Goal: Register for event/course

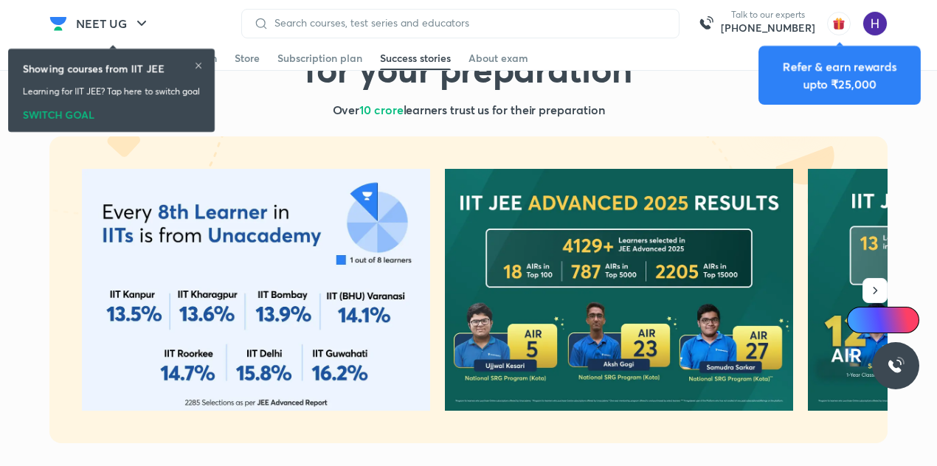
scroll to position [145, 0]
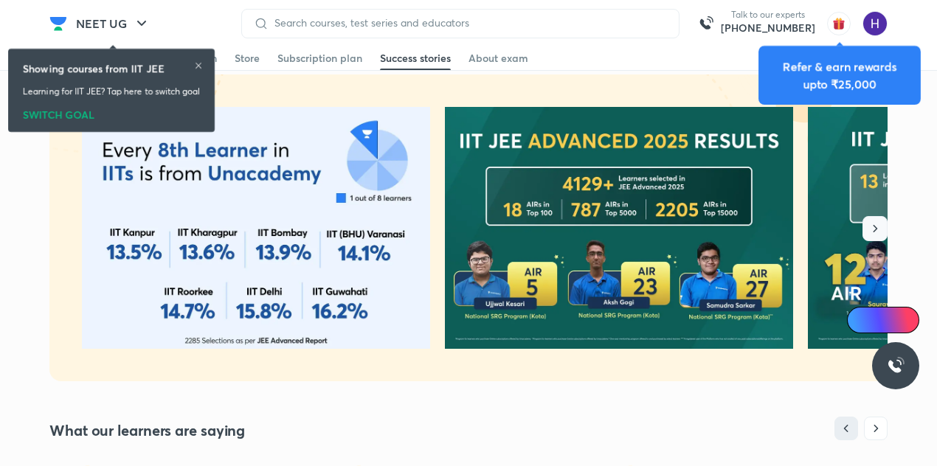
click at [867, 224] on button "button" at bounding box center [875, 228] width 25 height 25
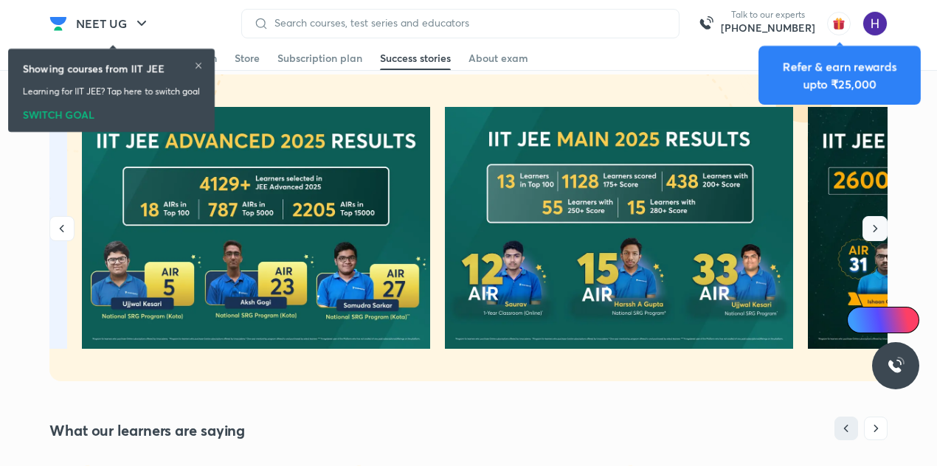
click at [878, 231] on icon "button" at bounding box center [875, 228] width 15 height 15
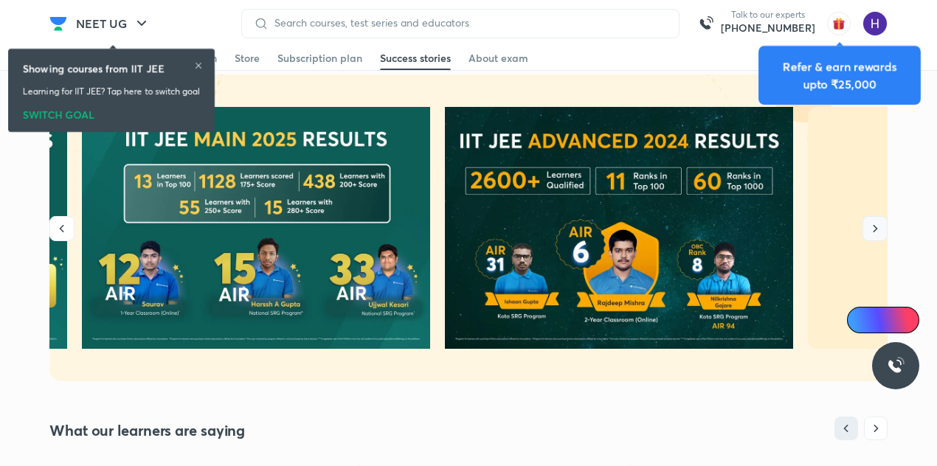
click at [878, 231] on icon "button" at bounding box center [875, 228] width 15 height 15
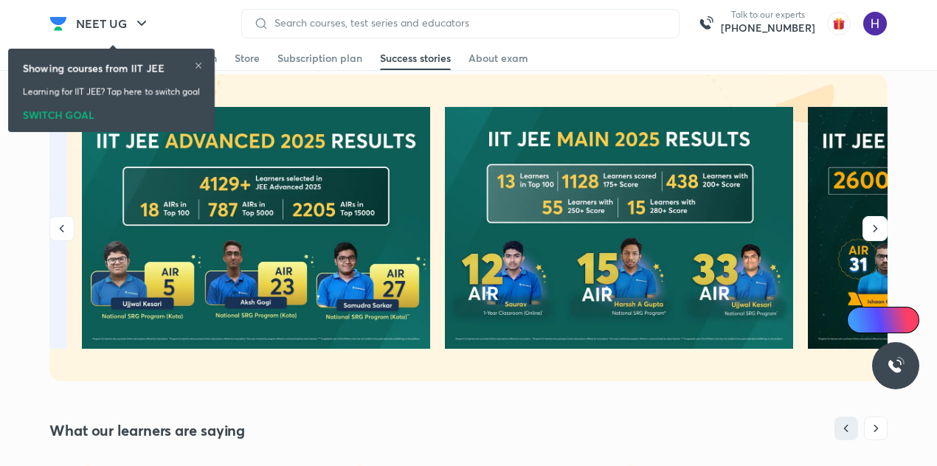
click at [875, 229] on icon "button" at bounding box center [875, 228] width 15 height 15
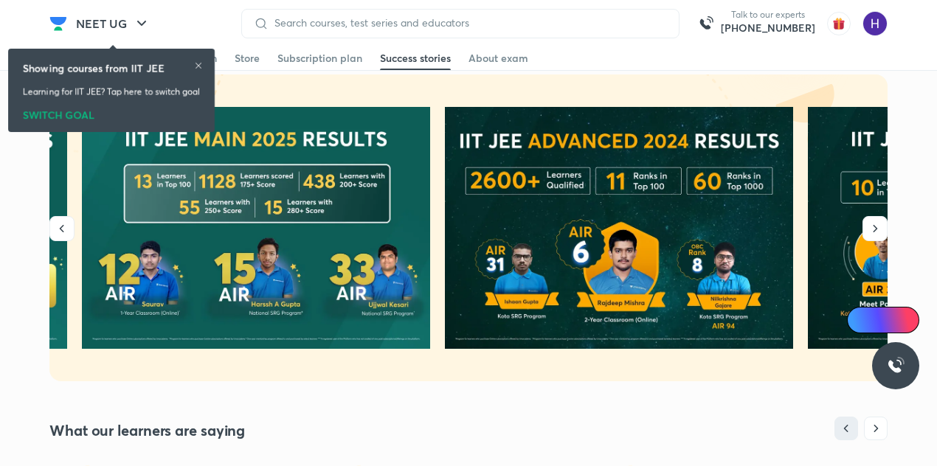
click at [875, 229] on icon "button" at bounding box center [875, 228] width 15 height 15
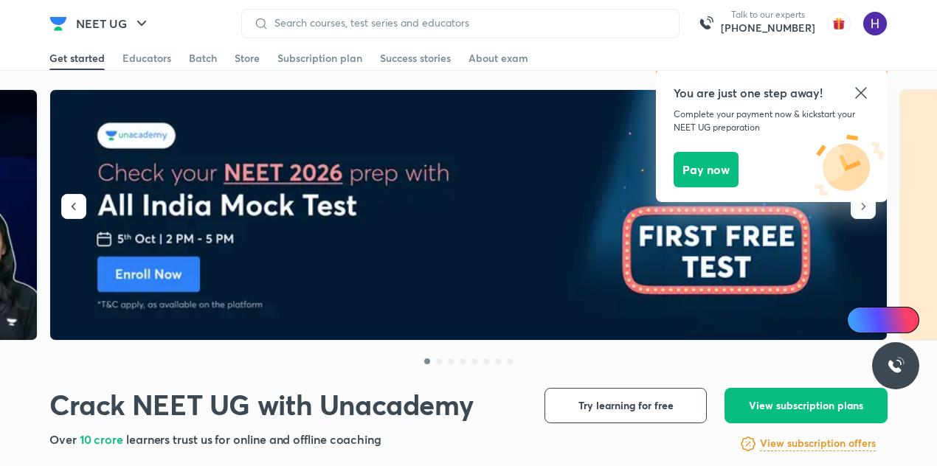
click at [865, 95] on icon at bounding box center [862, 93] width 18 height 18
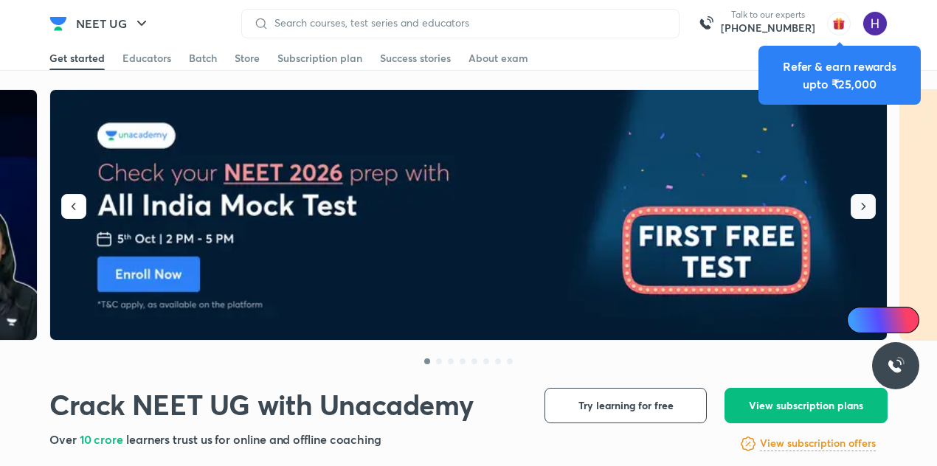
click at [866, 213] on icon "button" at bounding box center [863, 206] width 15 height 15
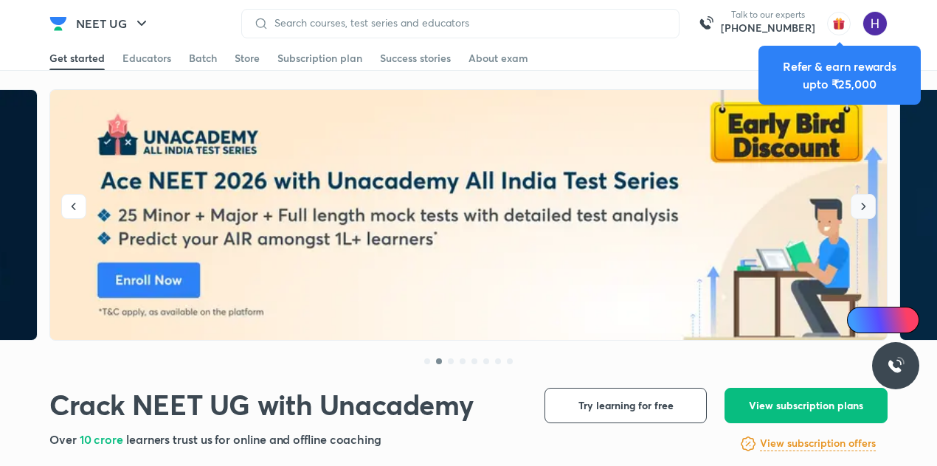
click at [866, 213] on icon "button" at bounding box center [863, 206] width 15 height 15
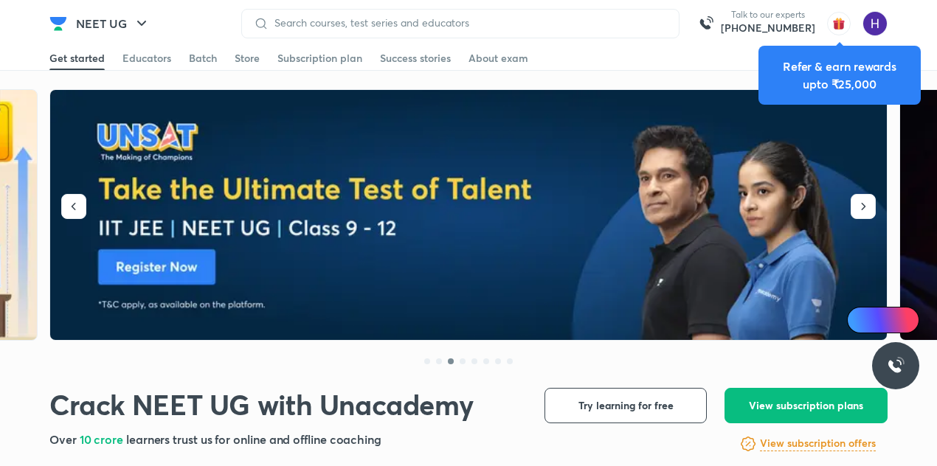
click at [86, 202] on img at bounding box center [469, 215] width 839 height 251
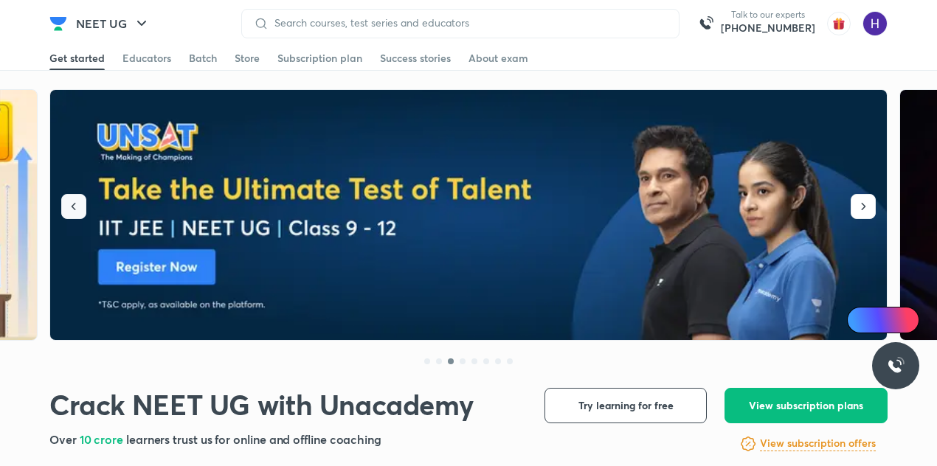
click at [80, 202] on icon "button" at bounding box center [73, 206] width 15 height 15
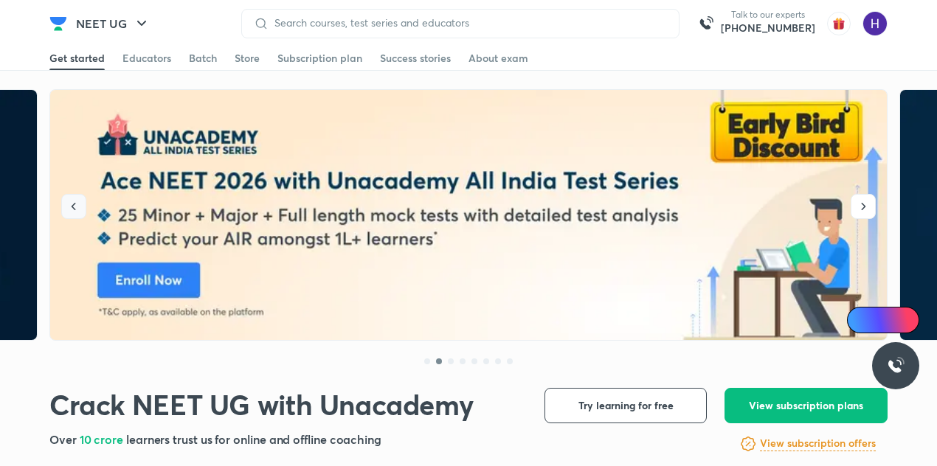
click at [80, 202] on icon "button" at bounding box center [73, 206] width 15 height 15
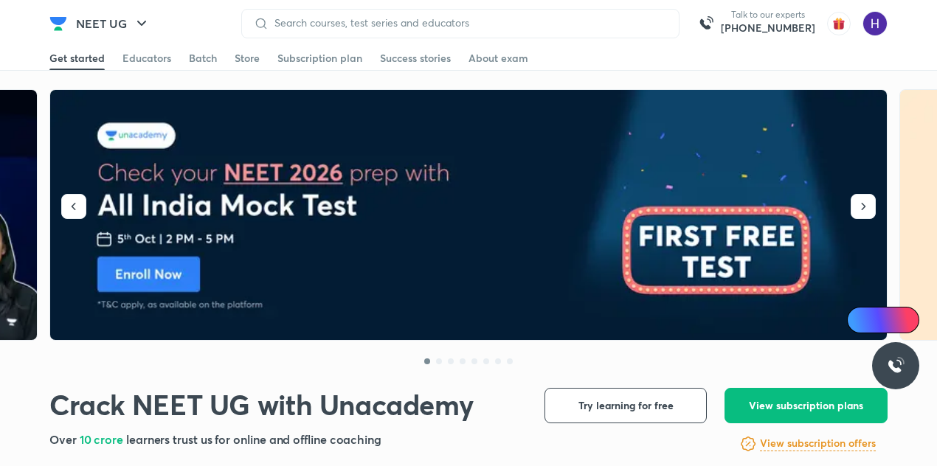
click at [413, 245] on img at bounding box center [469, 215] width 839 height 251
click at [871, 200] on icon "button" at bounding box center [863, 206] width 15 height 15
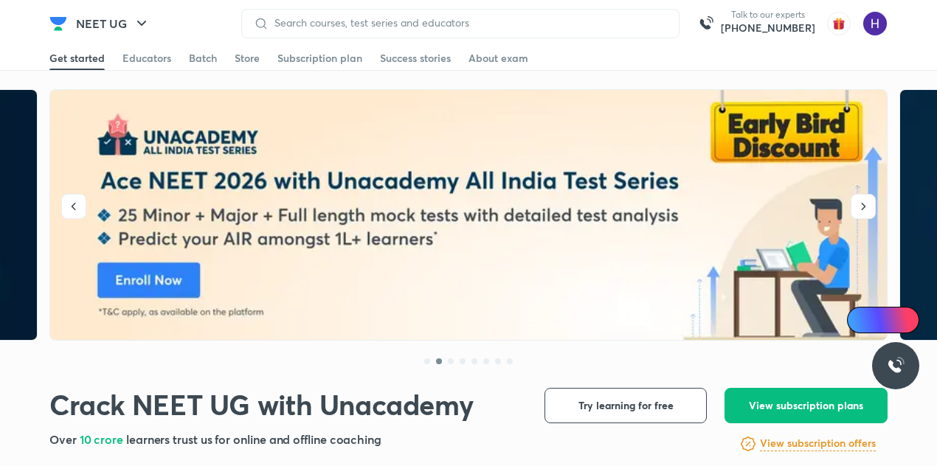
click at [497, 209] on img at bounding box center [469, 215] width 839 height 251
click at [80, 204] on icon "button" at bounding box center [73, 206] width 15 height 15
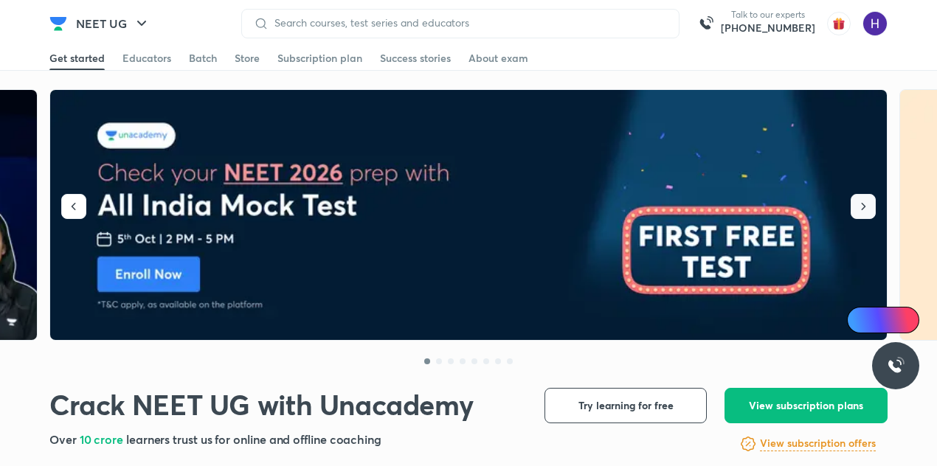
click at [861, 207] on icon "button" at bounding box center [863, 206] width 15 height 15
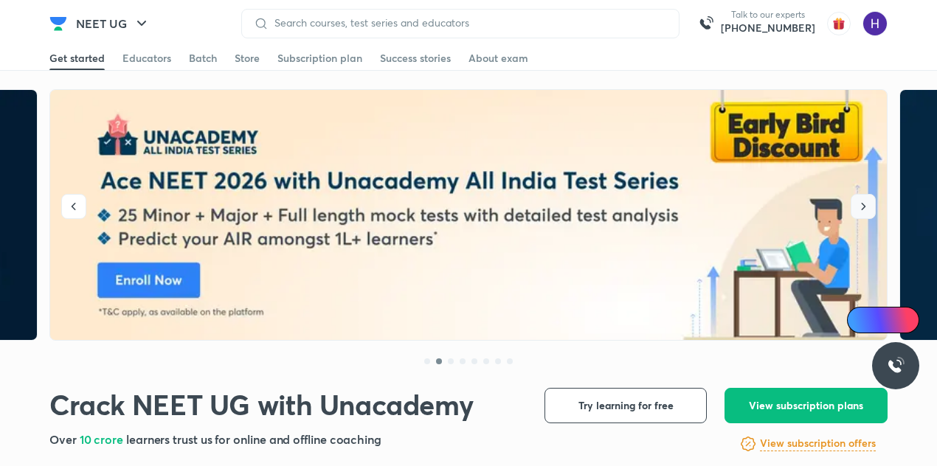
click at [861, 207] on icon "button" at bounding box center [863, 206] width 15 height 15
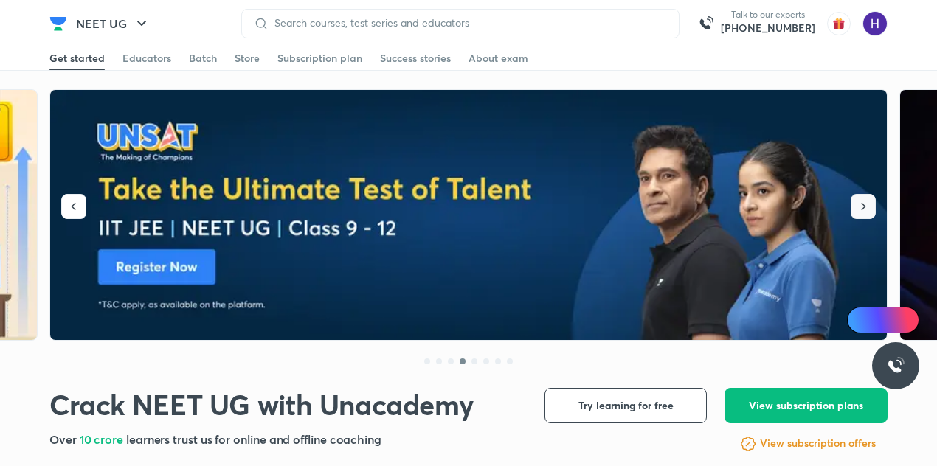
click at [861, 207] on icon "button" at bounding box center [863, 206] width 15 height 15
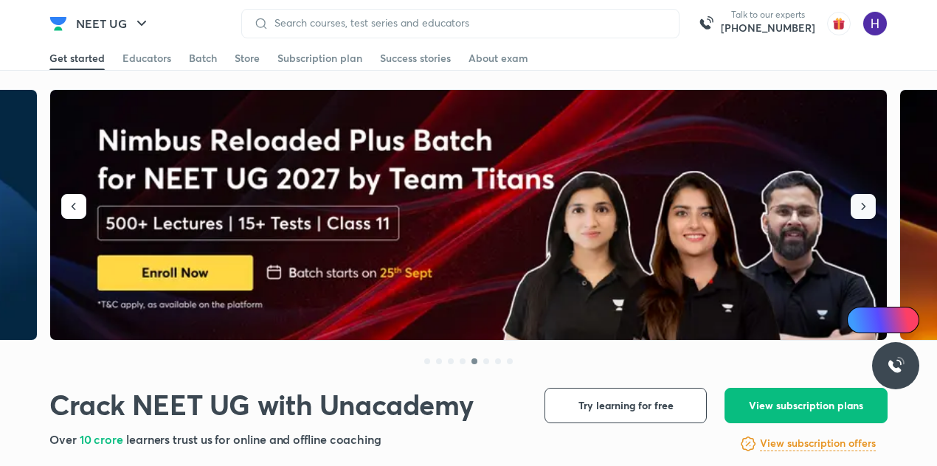
click at [861, 207] on icon "button" at bounding box center [863, 206] width 15 height 15
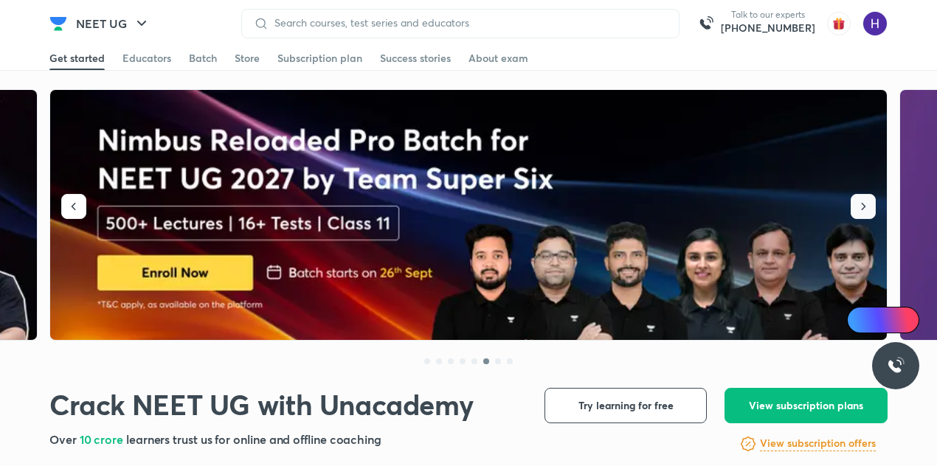
click at [861, 207] on icon "button" at bounding box center [863, 206] width 15 height 15
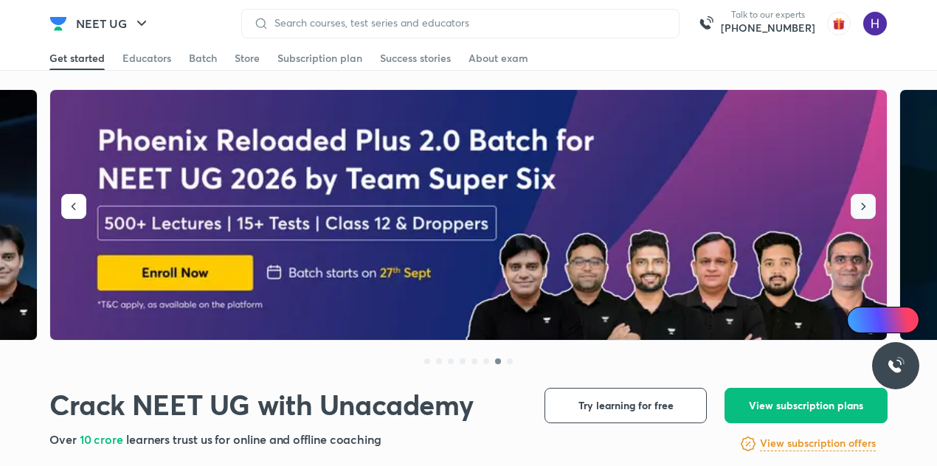
click at [861, 207] on icon "button" at bounding box center [863, 206] width 15 height 15
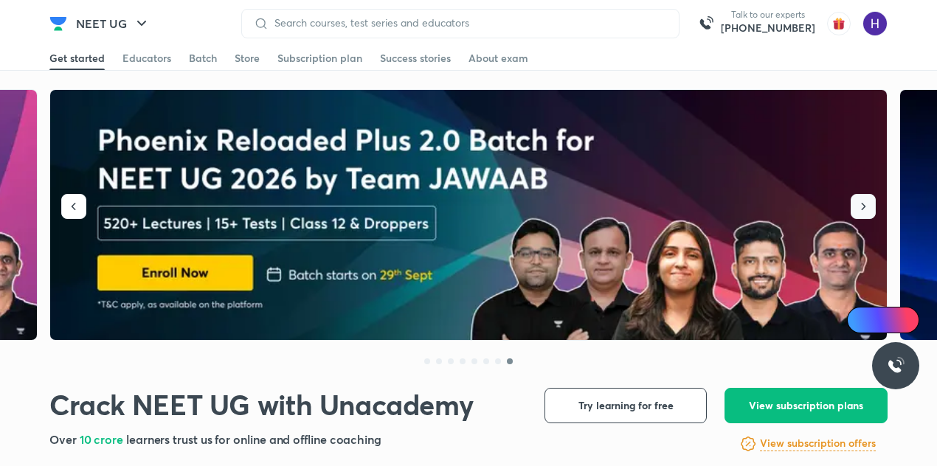
click at [861, 207] on icon "button" at bounding box center [863, 206] width 15 height 15
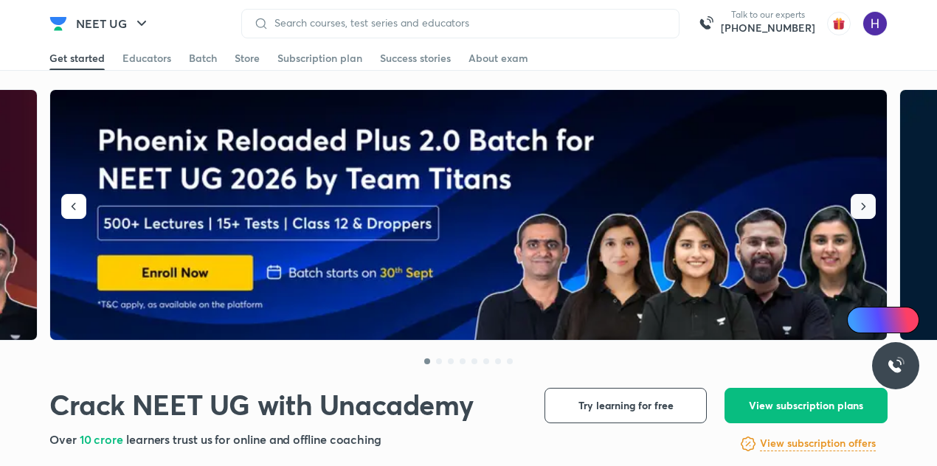
click at [861, 207] on icon "button" at bounding box center [863, 206] width 15 height 15
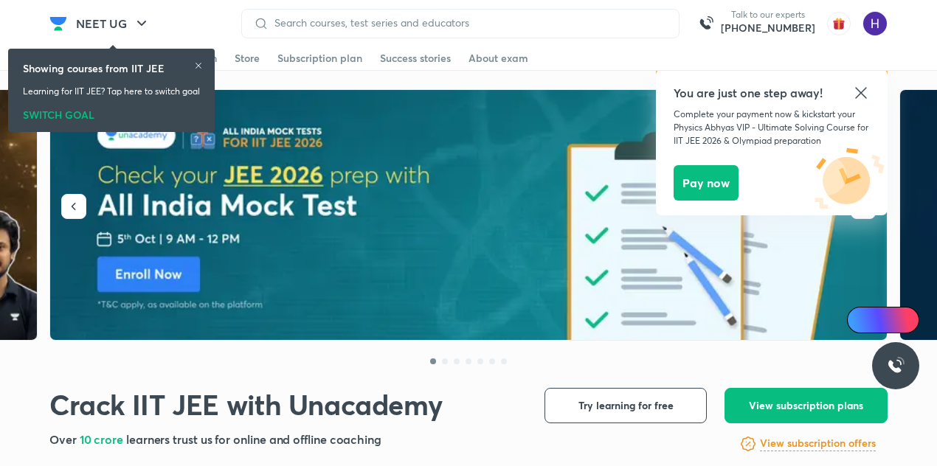
click at [858, 93] on icon at bounding box center [862, 93] width 18 height 18
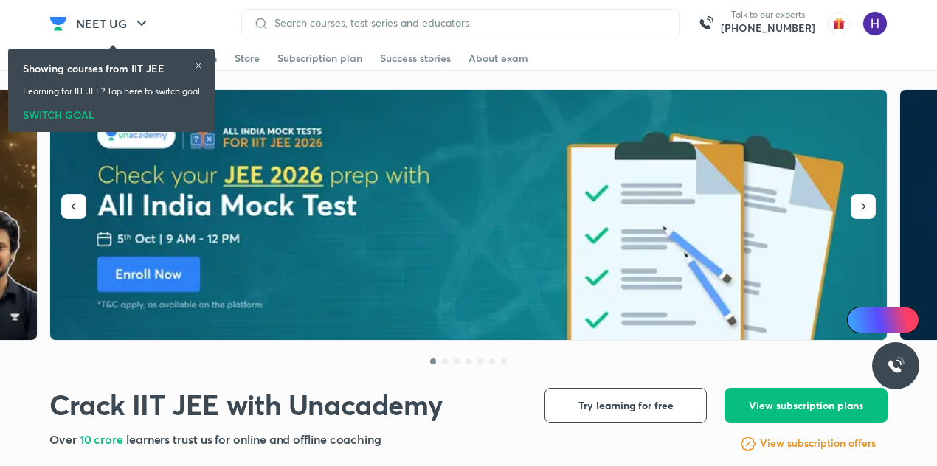
click at [199, 63] on icon at bounding box center [198, 65] width 9 height 9
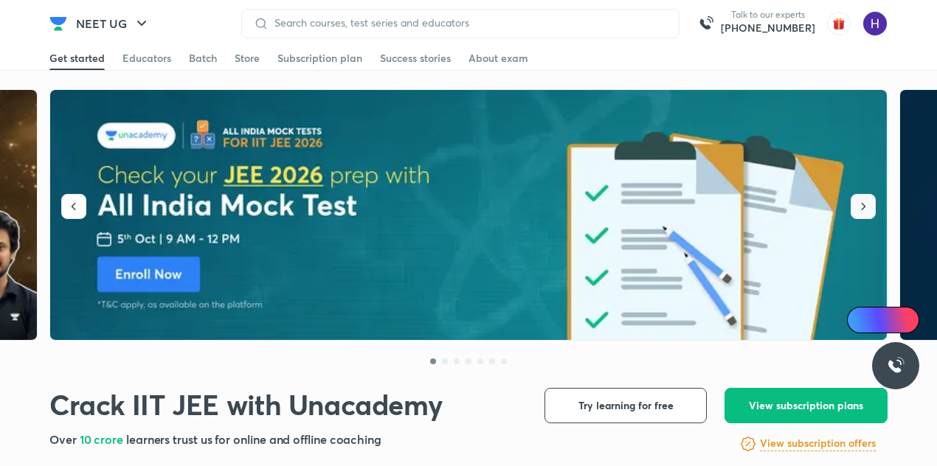
click at [865, 200] on icon "button" at bounding box center [863, 206] width 15 height 15
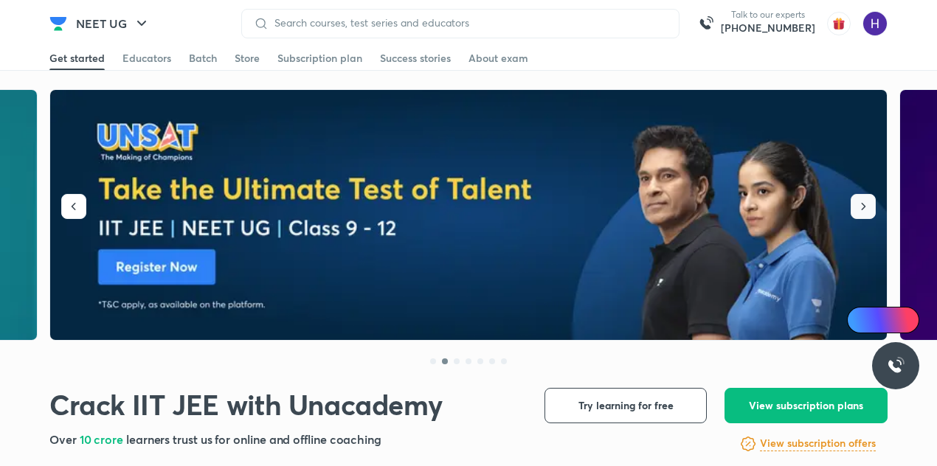
click at [865, 200] on icon "button" at bounding box center [863, 206] width 15 height 15
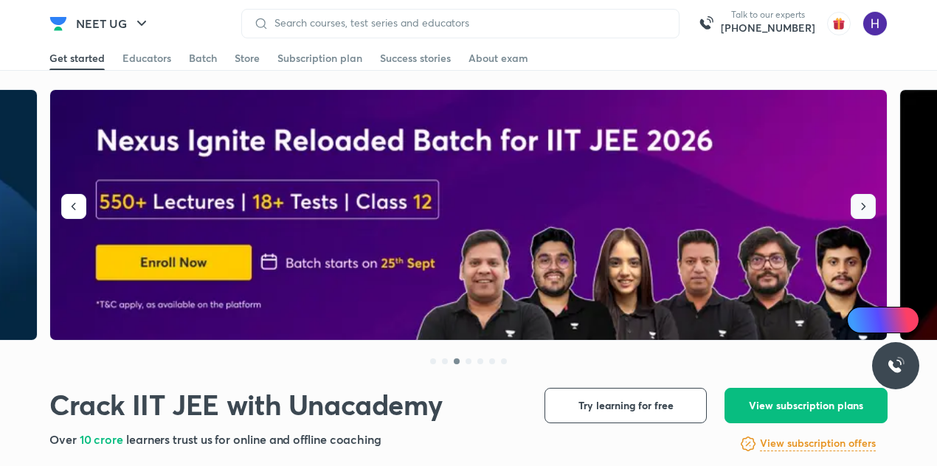
click at [865, 200] on icon "button" at bounding box center [863, 206] width 15 height 15
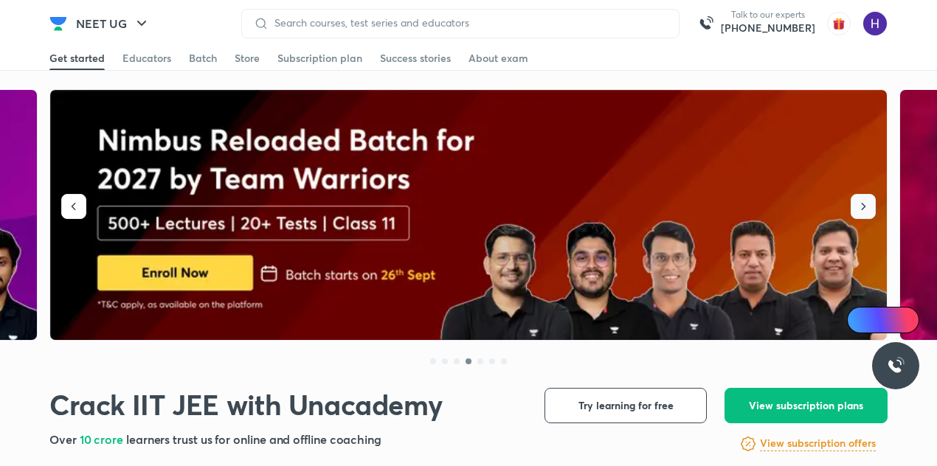
click at [865, 200] on icon "button" at bounding box center [863, 206] width 15 height 15
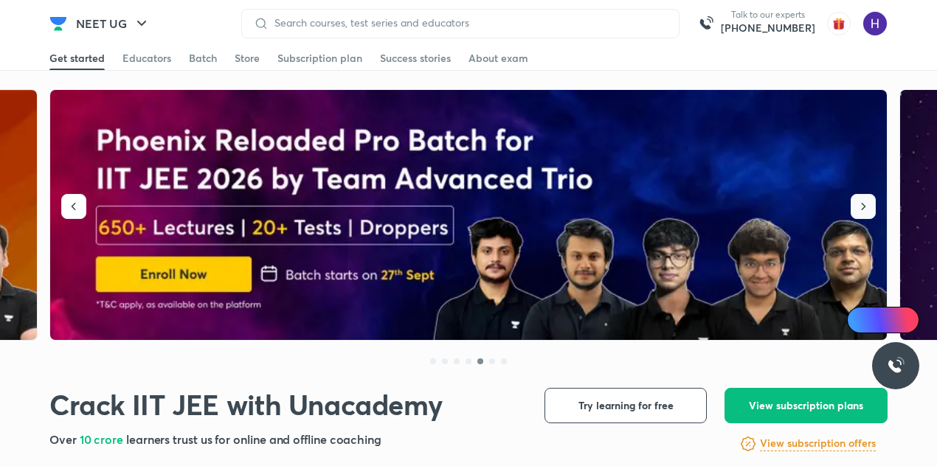
click at [865, 200] on icon "button" at bounding box center [863, 206] width 15 height 15
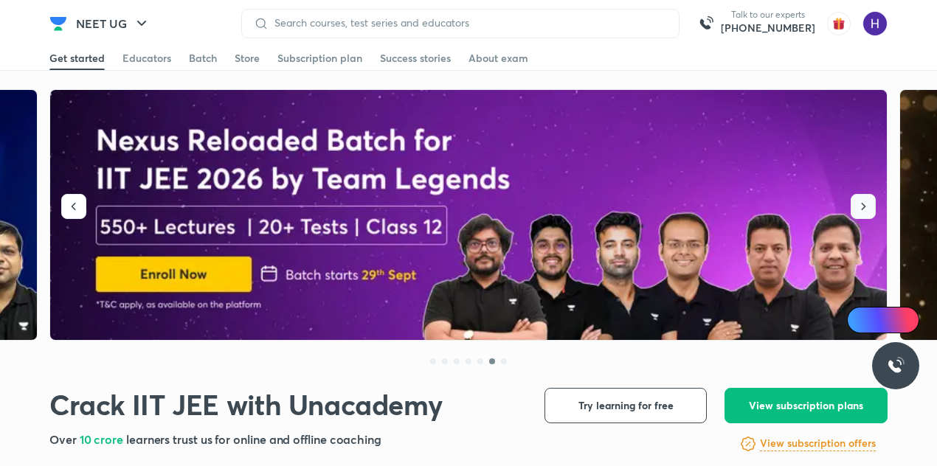
click at [865, 200] on icon "button" at bounding box center [863, 206] width 15 height 15
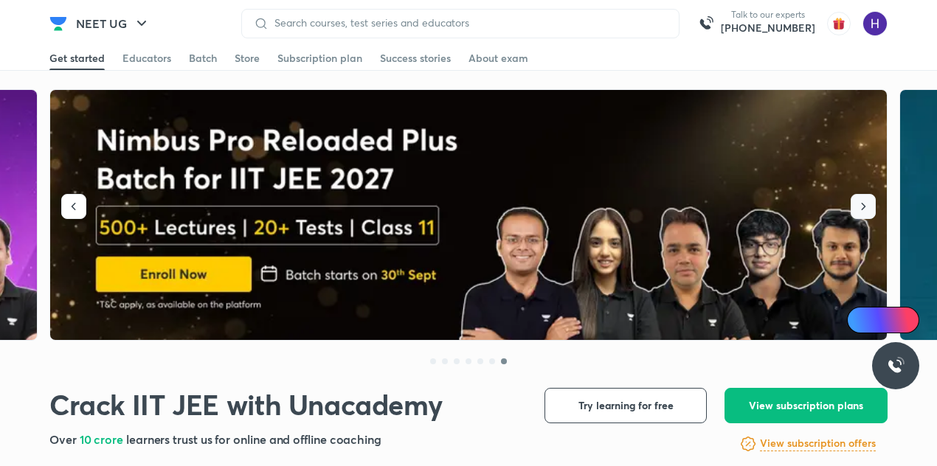
click at [865, 200] on icon "button" at bounding box center [863, 206] width 15 height 15
